Goal: Use online tool/utility: Utilize a website feature to perform a specific function

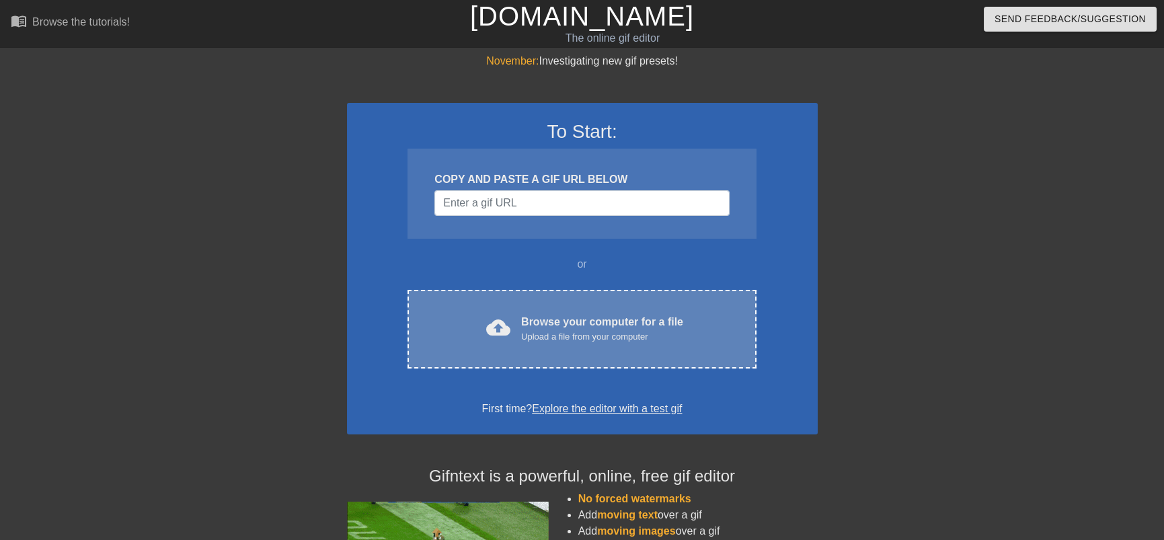
click at [622, 326] on div "Browse your computer for a file Upload a file from your computer" at bounding box center [602, 329] width 162 height 30
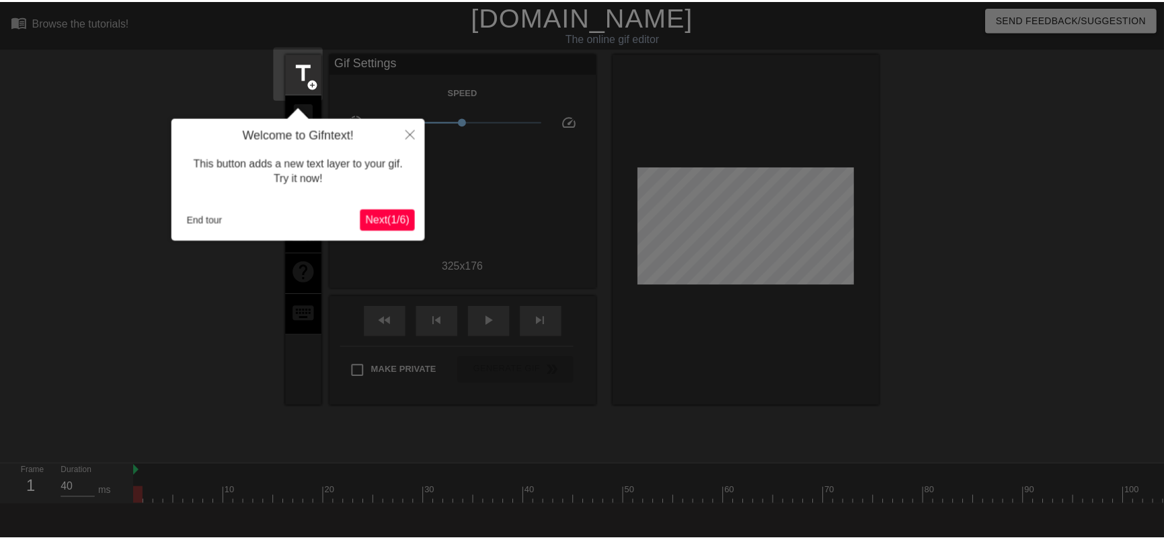
scroll to position [33, 0]
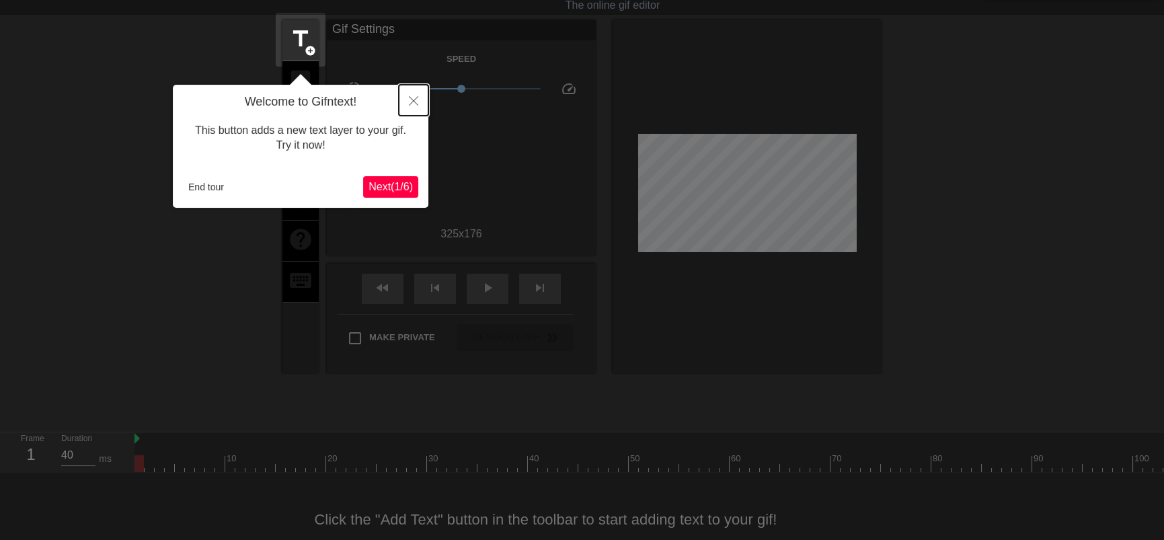
click at [415, 107] on button "Close" at bounding box center [414, 100] width 30 height 31
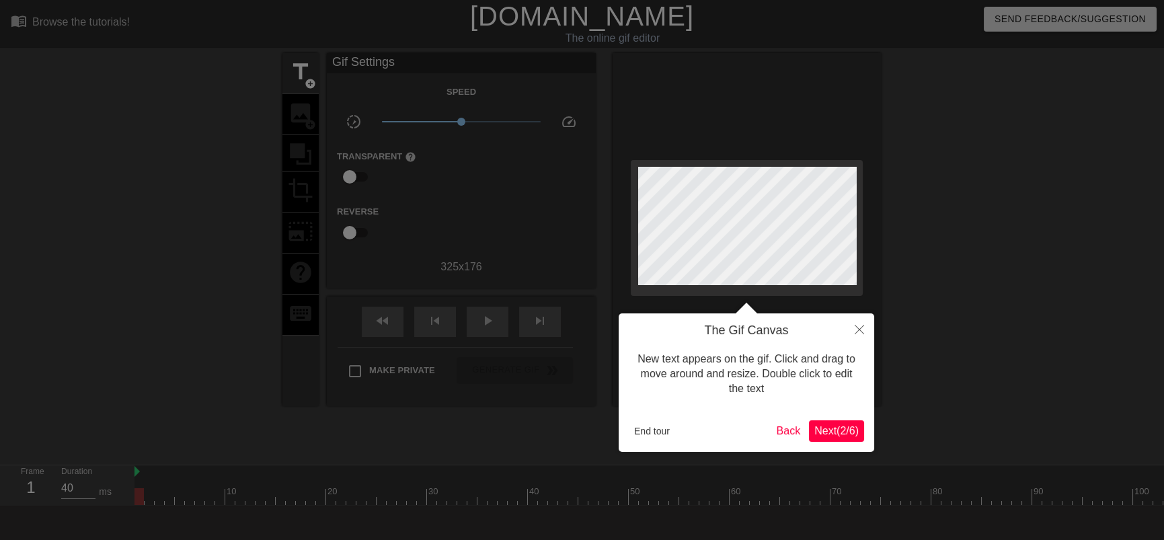
click at [846, 428] on span "Next ( 2 / 6 )" at bounding box center [837, 430] width 44 height 11
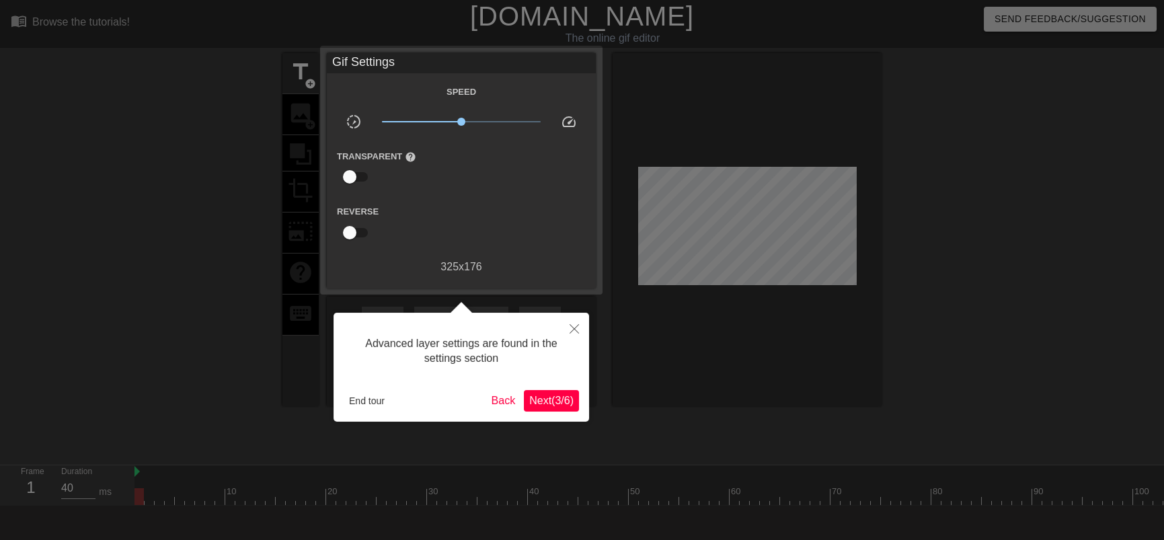
scroll to position [33, 0]
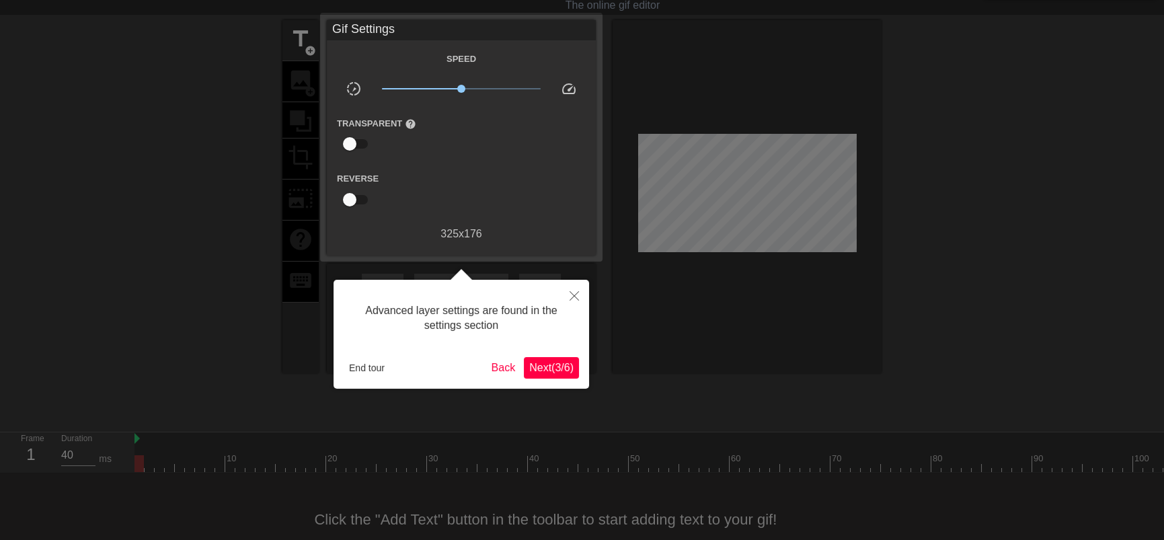
click at [545, 368] on span "Next ( 3 / 6 )" at bounding box center [551, 367] width 44 height 11
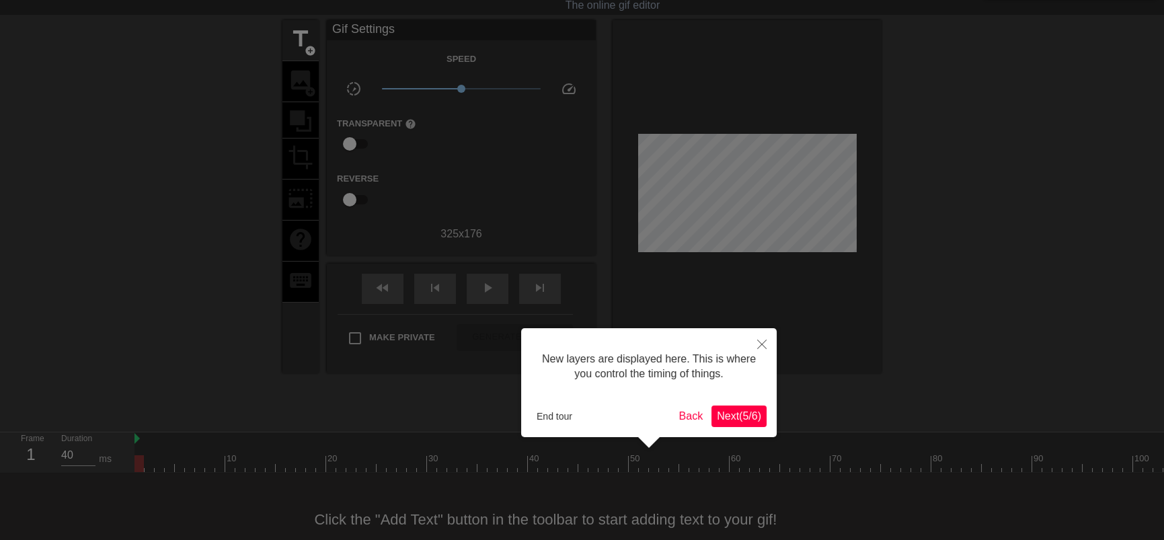
scroll to position [11, 0]
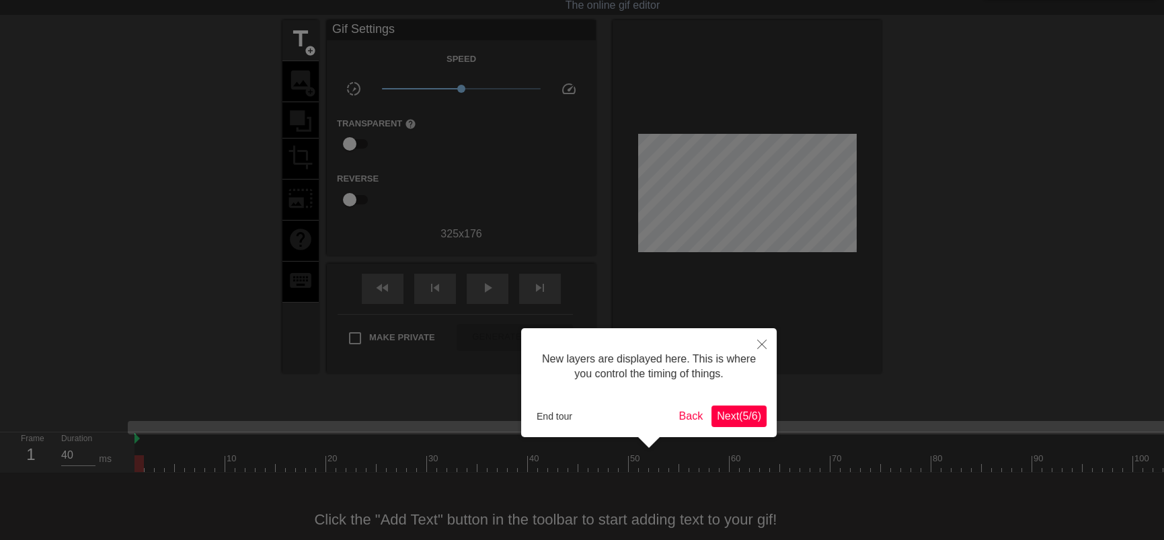
click at [743, 410] on span "Next ( 5 / 6 )" at bounding box center [739, 415] width 44 height 11
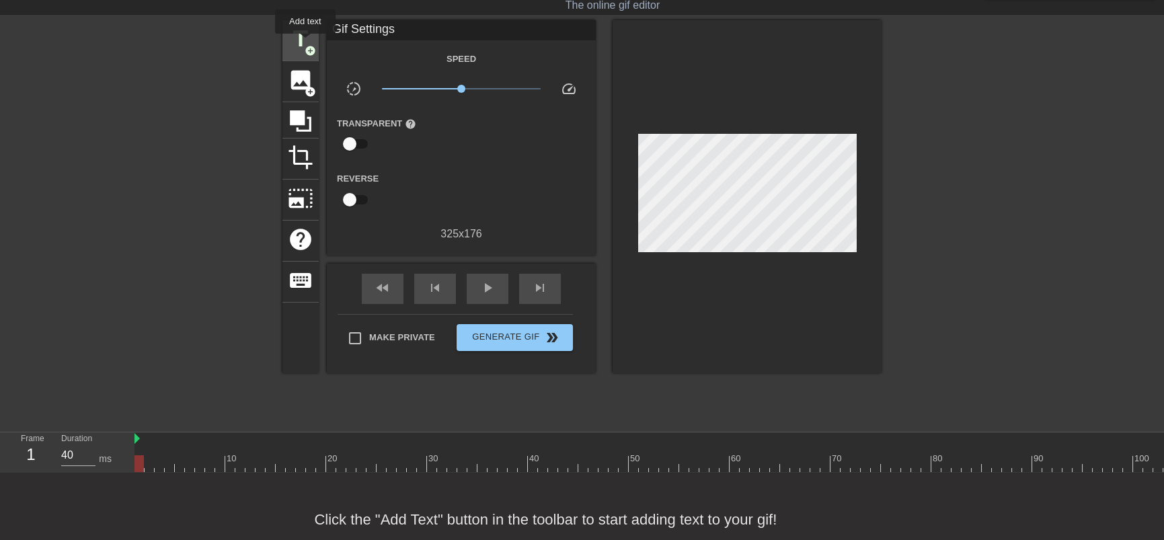
click at [305, 43] on span "title" at bounding box center [301, 39] width 26 height 26
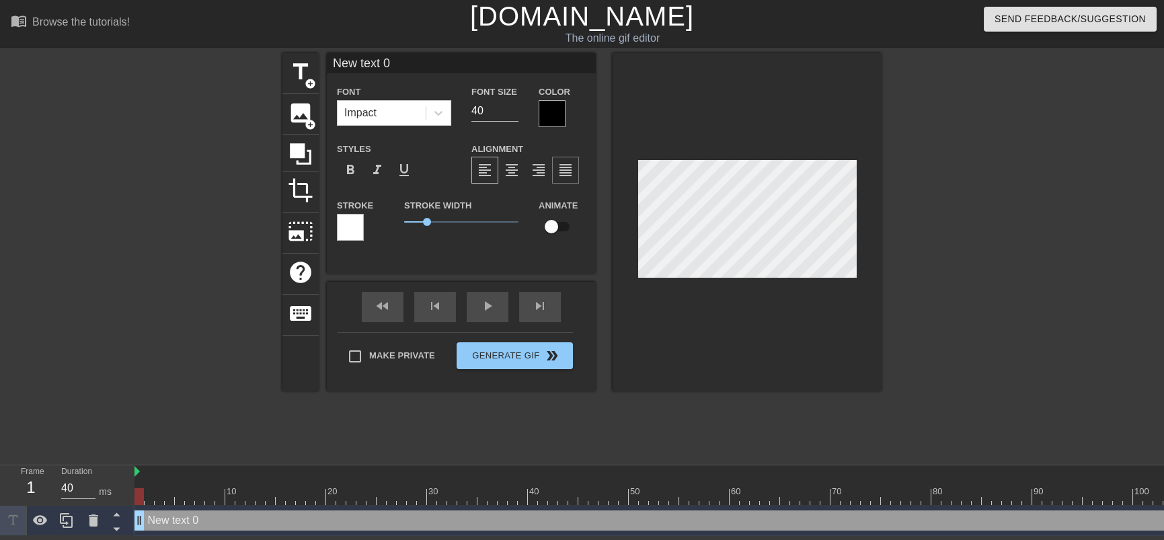
scroll to position [1, 3]
type input "v"
type textarea "v"
type input "ve"
type textarea "ve"
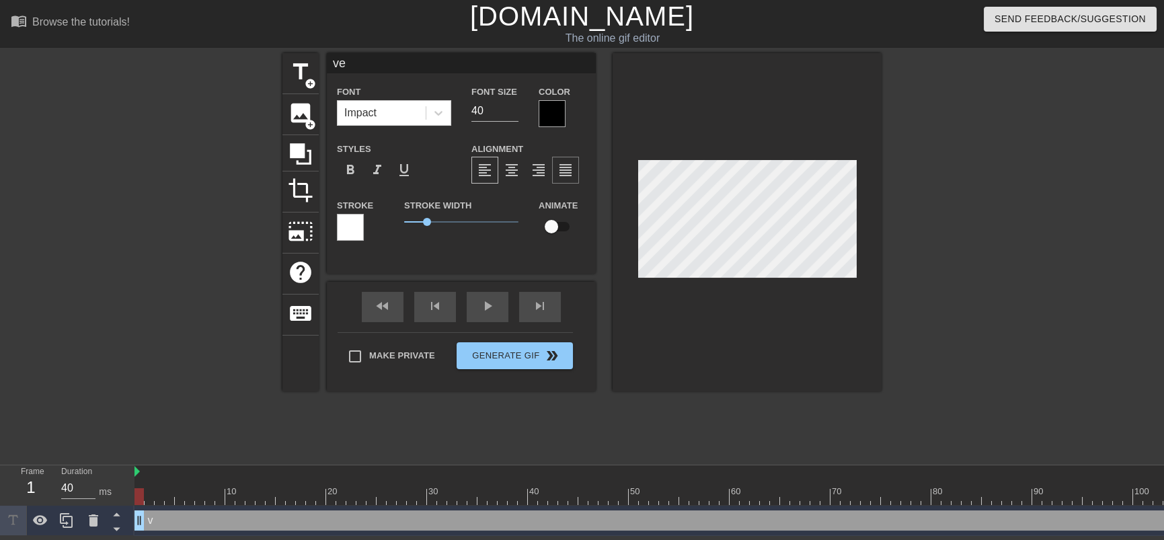
type input "ven"
type textarea "ven"
type input "vend"
type textarea "vend"
type input "vendo"
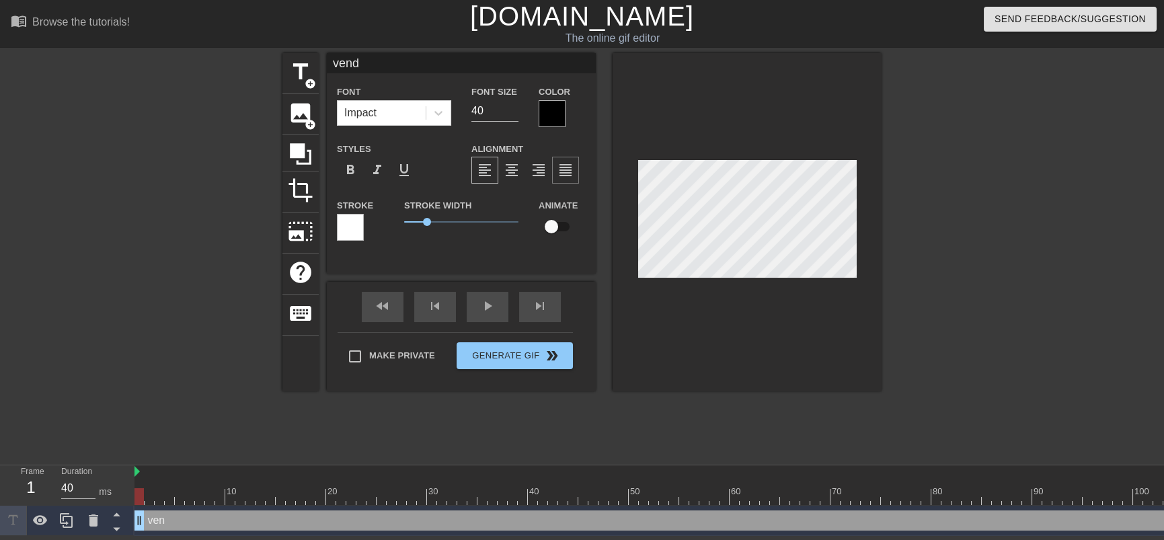
type textarea "vendo"
type input "vendor"
type textarea "vendor"
click at [559, 104] on div at bounding box center [552, 113] width 27 height 27
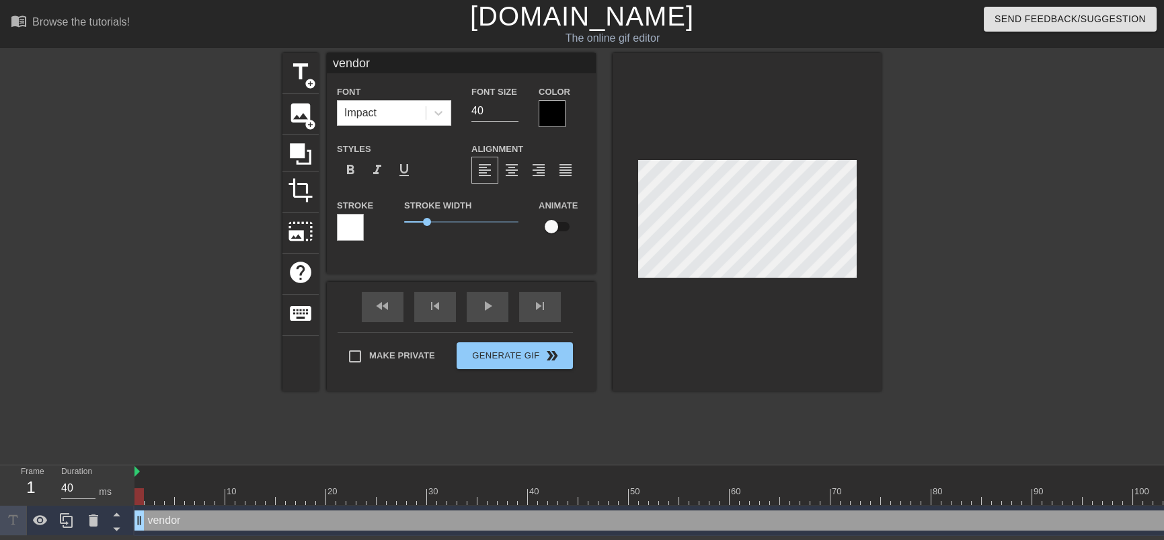
scroll to position [0, 0]
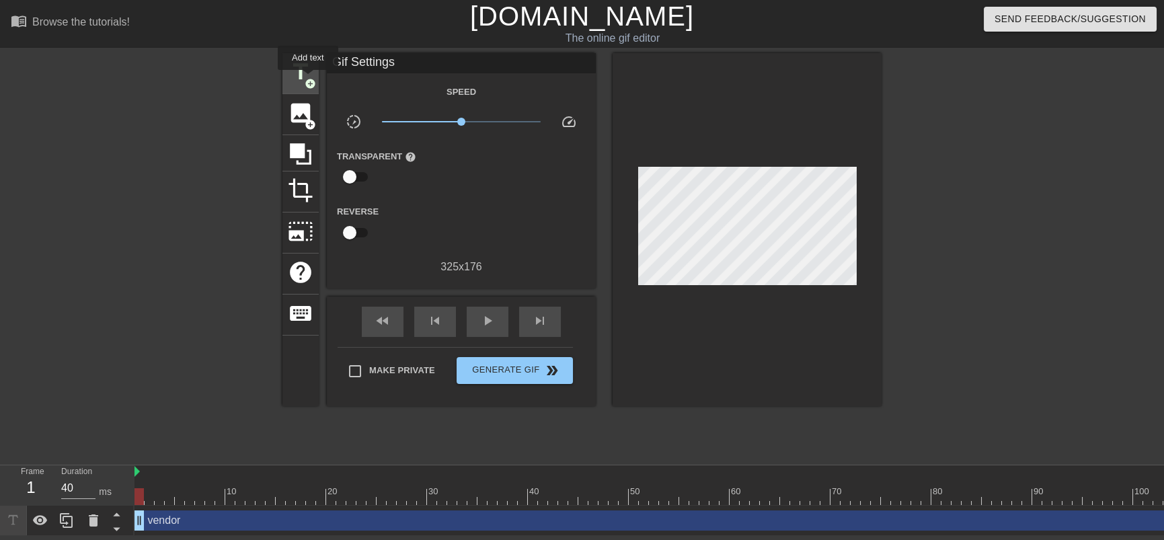
click at [308, 79] on span "add_circle" at bounding box center [310, 83] width 11 height 11
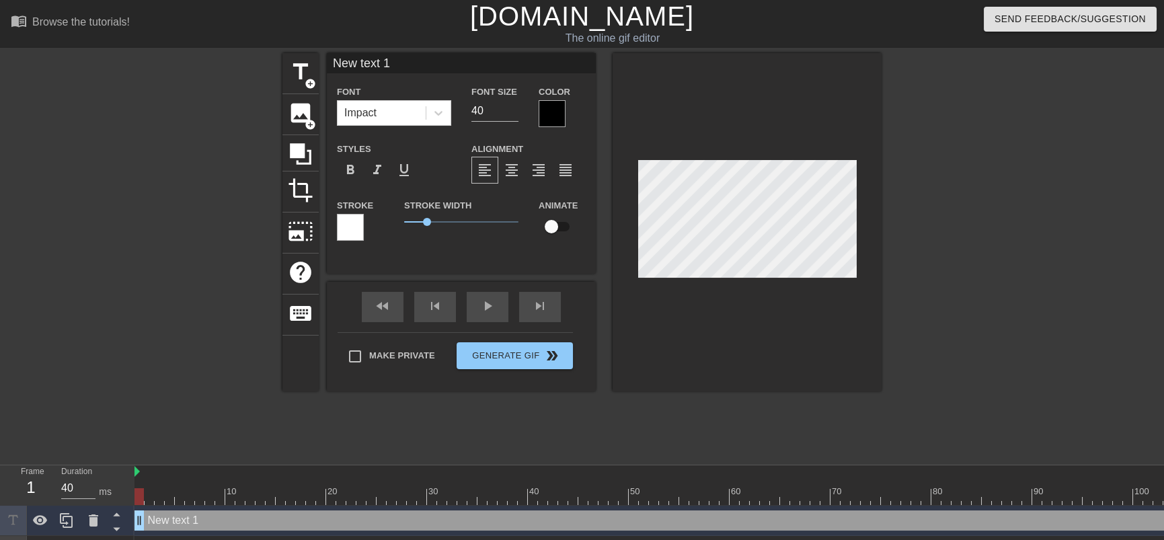
scroll to position [1, 1]
type input "vendor"
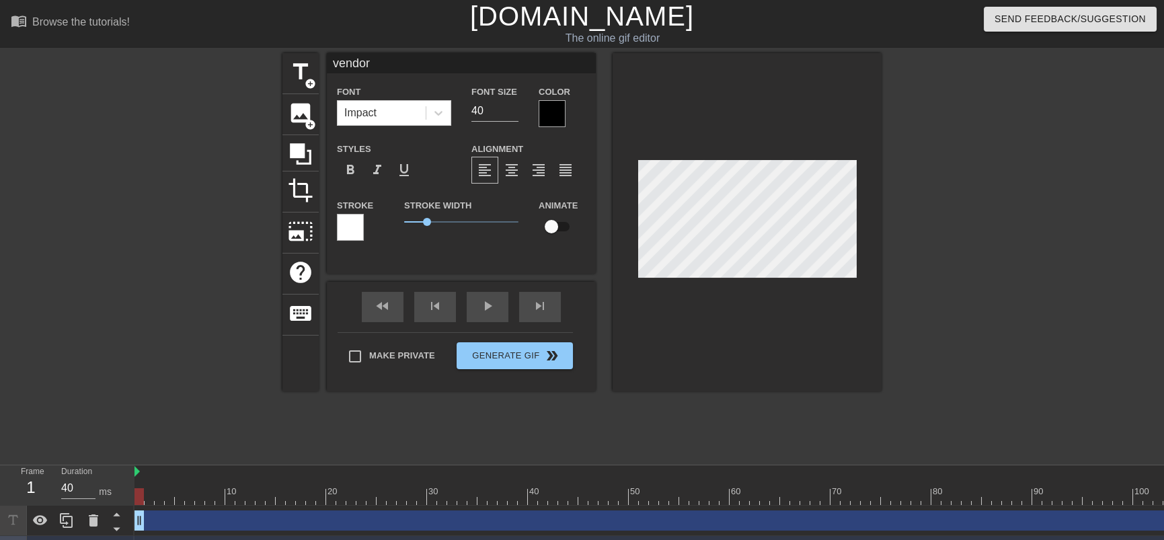
click at [554, 114] on div at bounding box center [552, 113] width 27 height 27
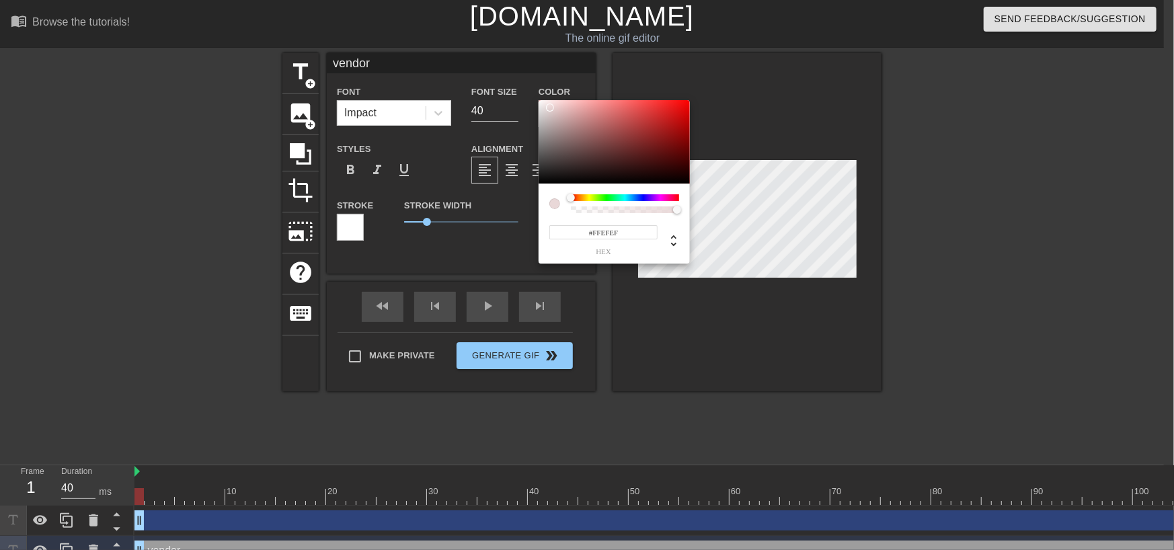
type input "#FFFFFF"
drag, startPoint x: 541, startPoint y: 181, endPoint x: 520, endPoint y: 83, distance: 99.7
click at [520, 83] on div "#FFFFFF hex" at bounding box center [587, 275] width 1174 height 550
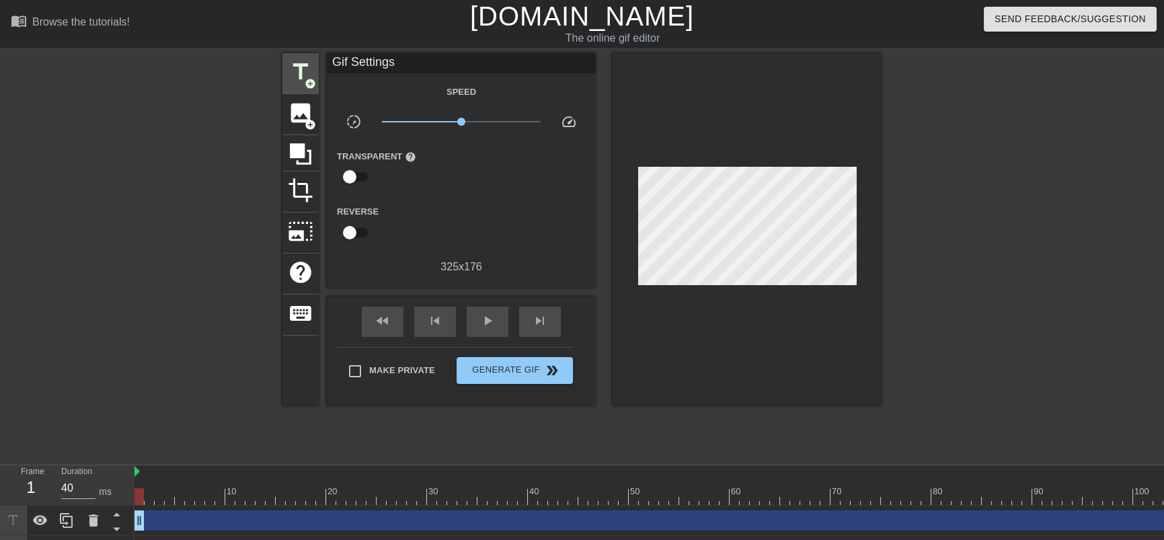
click at [298, 78] on span "title" at bounding box center [301, 72] width 26 height 26
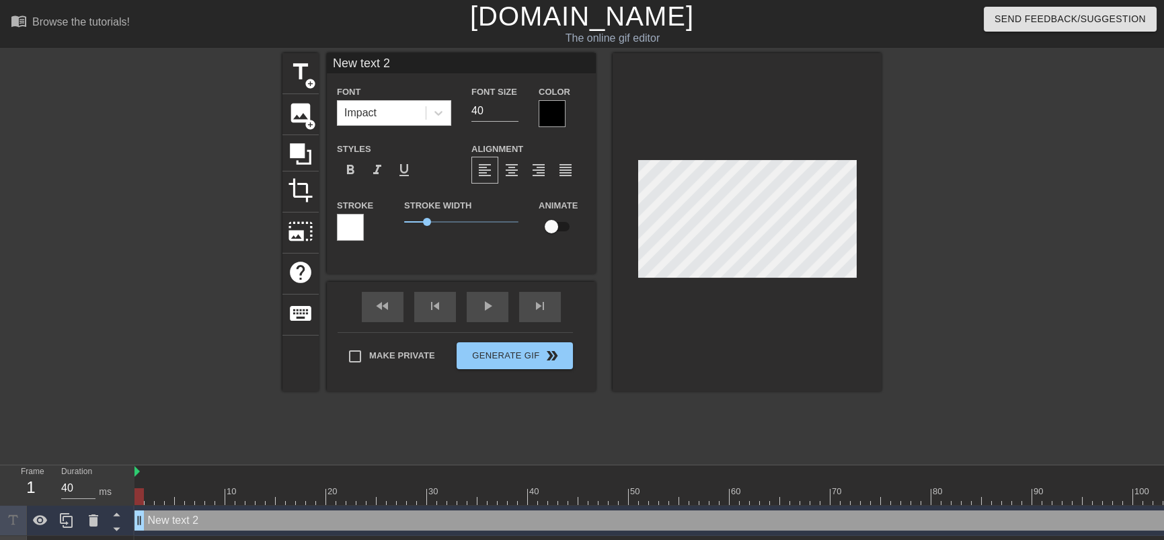
click at [357, 223] on div at bounding box center [350, 227] width 27 height 27
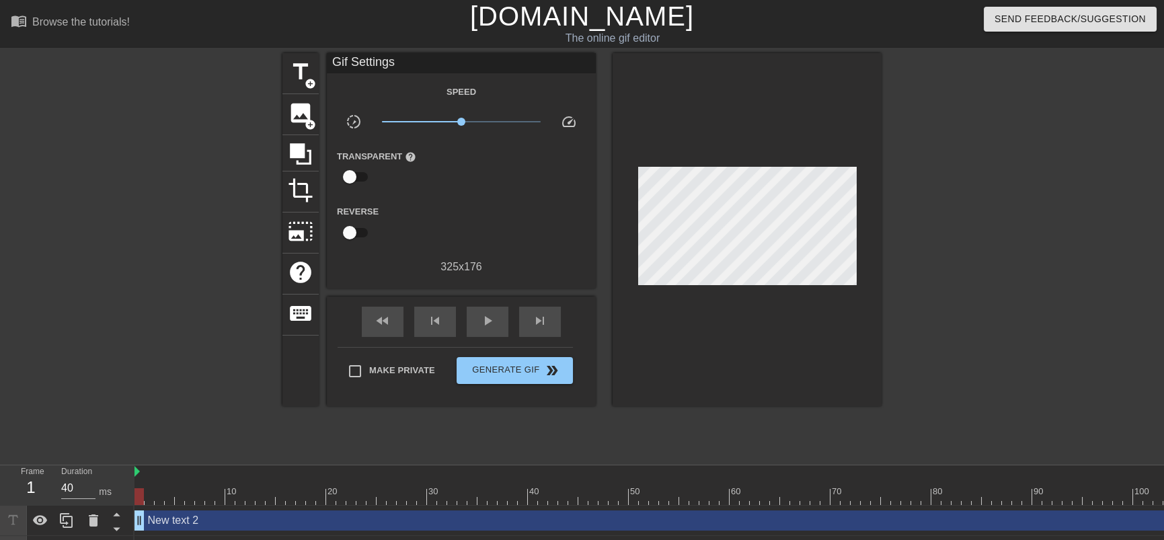
click at [350, 233] on input "checkbox" at bounding box center [349, 233] width 77 height 26
click at [350, 233] on input "checkbox" at bounding box center [362, 233] width 77 height 26
checkbox input "false"
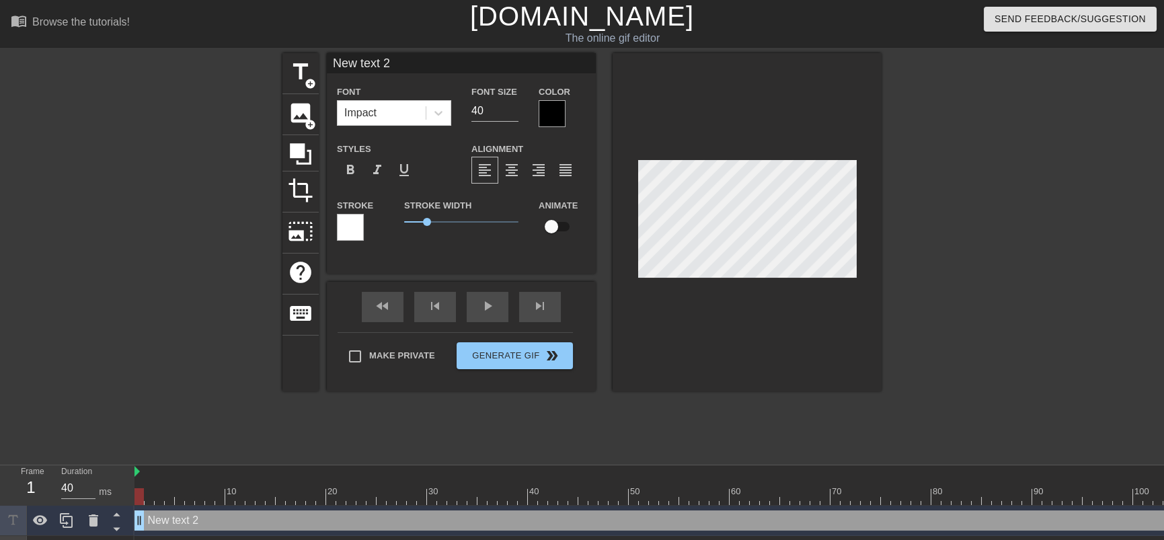
type input "New txt 2"
type textarea "New txt 2"
